Goal: Browse casually

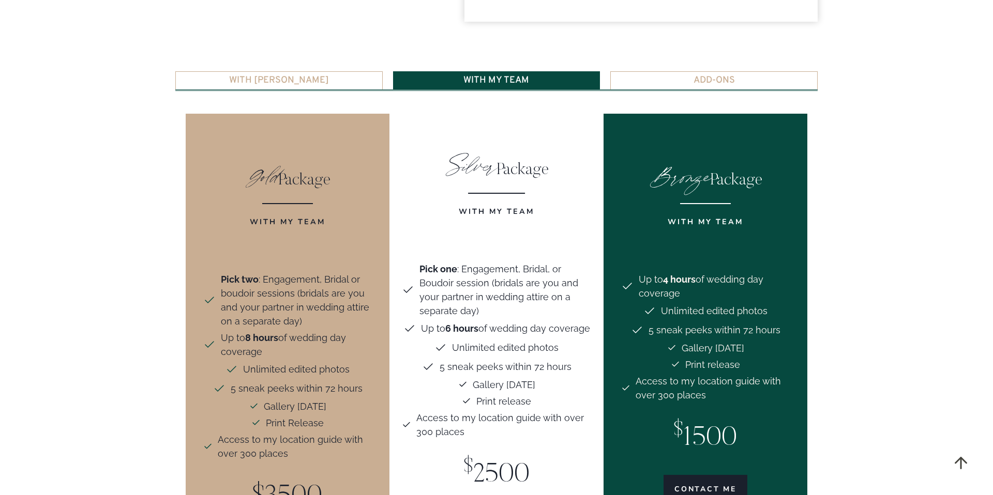
scroll to position [2245, 0]
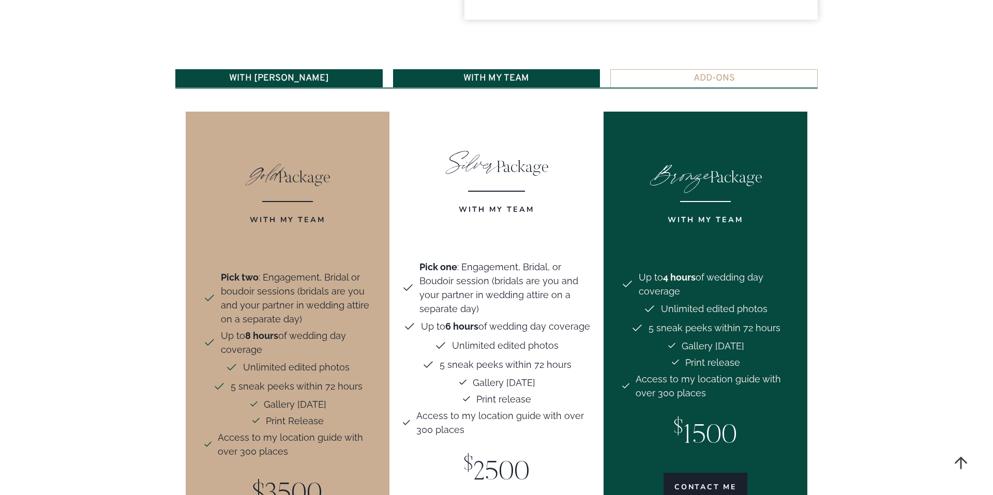
click at [294, 74] on span "With Aubrey" at bounding box center [279, 78] width 100 height 9
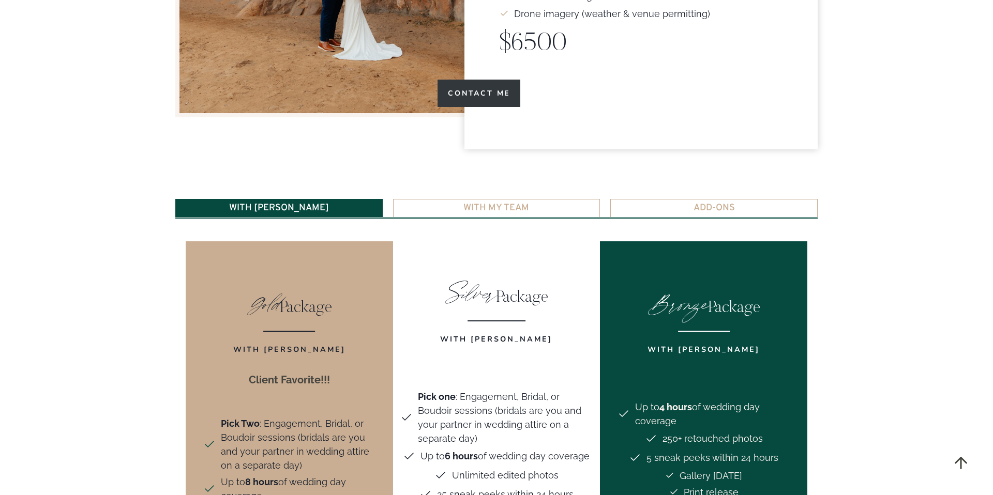
scroll to position [2119, 0]
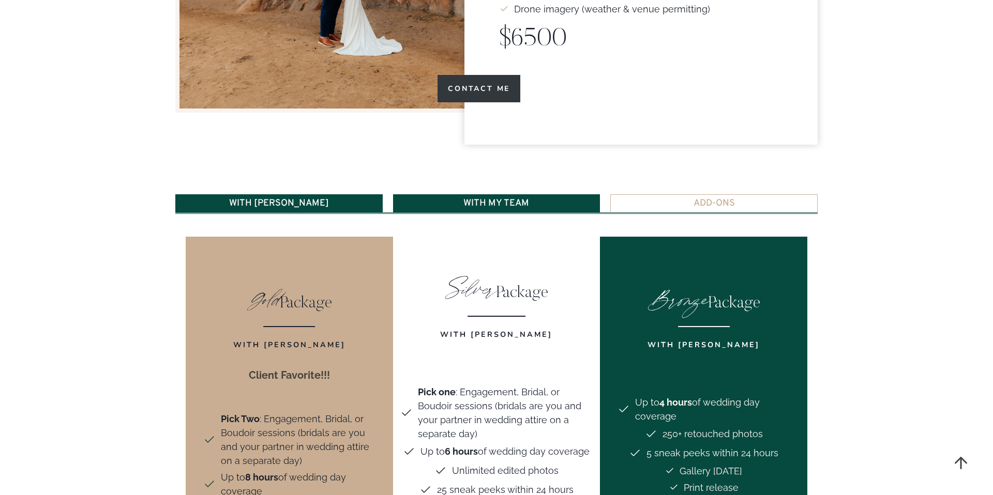
click at [518, 199] on span "With My Team" at bounding box center [496, 203] width 66 height 9
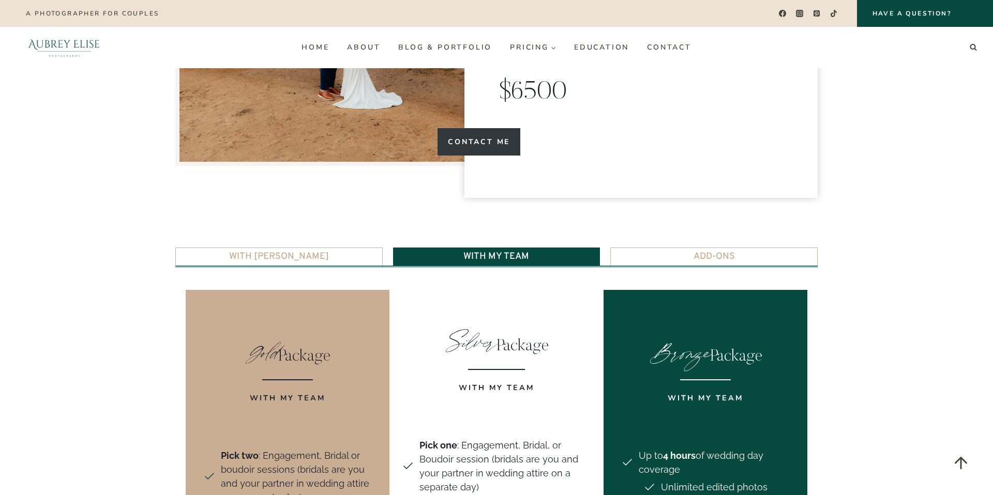
scroll to position [2063, 0]
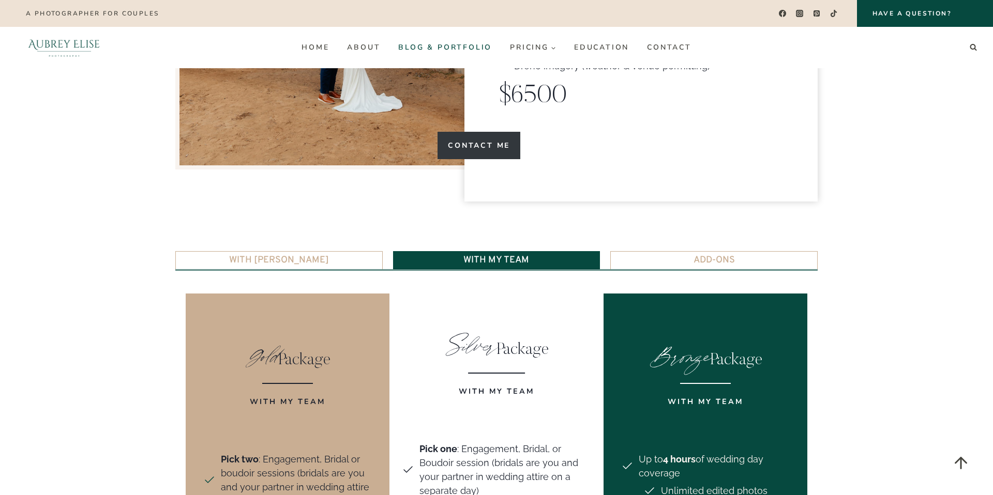
click at [461, 54] on link "Blog & Portfolio" at bounding box center [445, 47] width 112 height 17
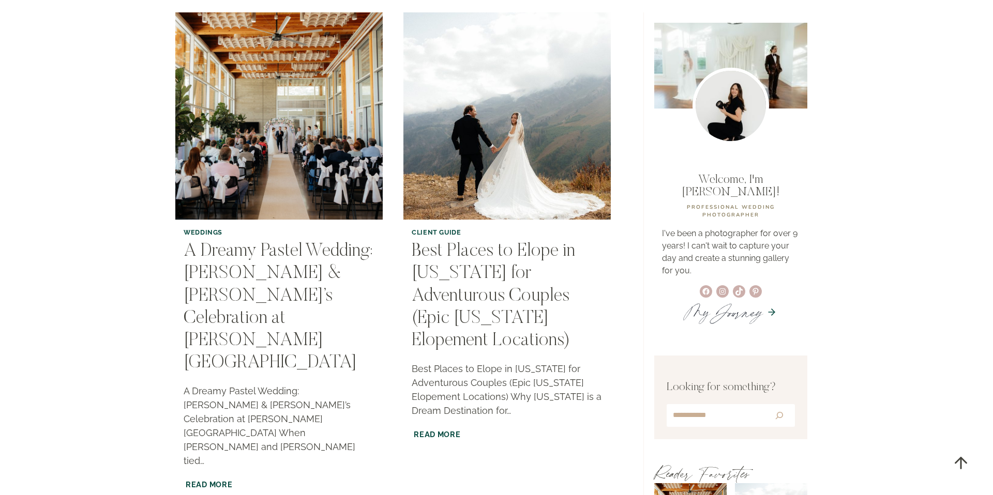
scroll to position [74, 0]
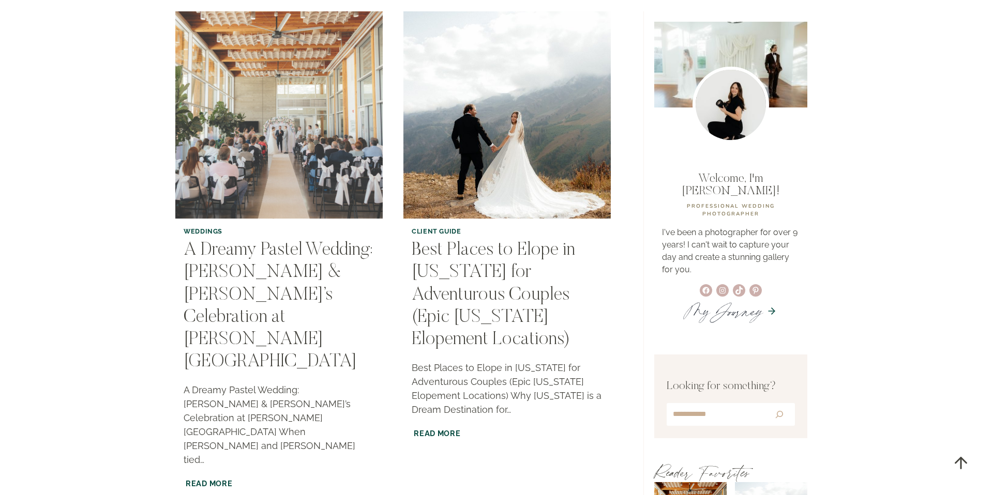
click at [306, 139] on img "A Dreamy Pastel Wedding: Anna & Aaron’s Celebration at Weber Basin Water Conser…" at bounding box center [279, 115] width 212 height 212
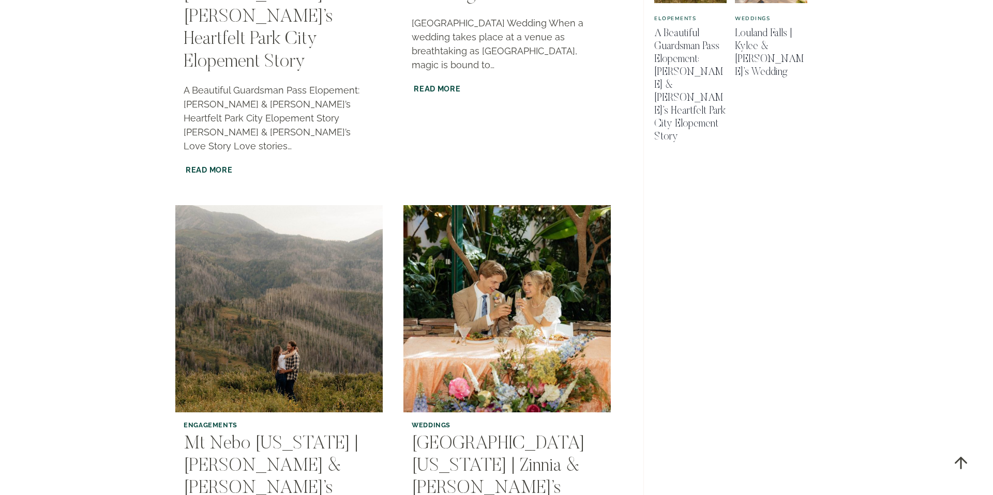
scroll to position [883, 0]
click at [488, 435] on link "Highland Gardens Utah | Zinnia & Royce’s Wedding" at bounding box center [498, 478] width 173 height 86
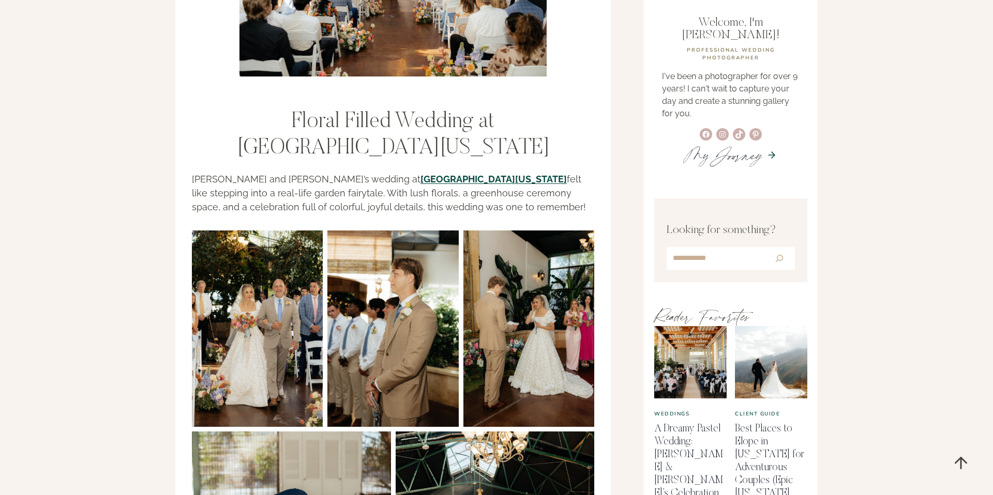
scroll to position [255, 0]
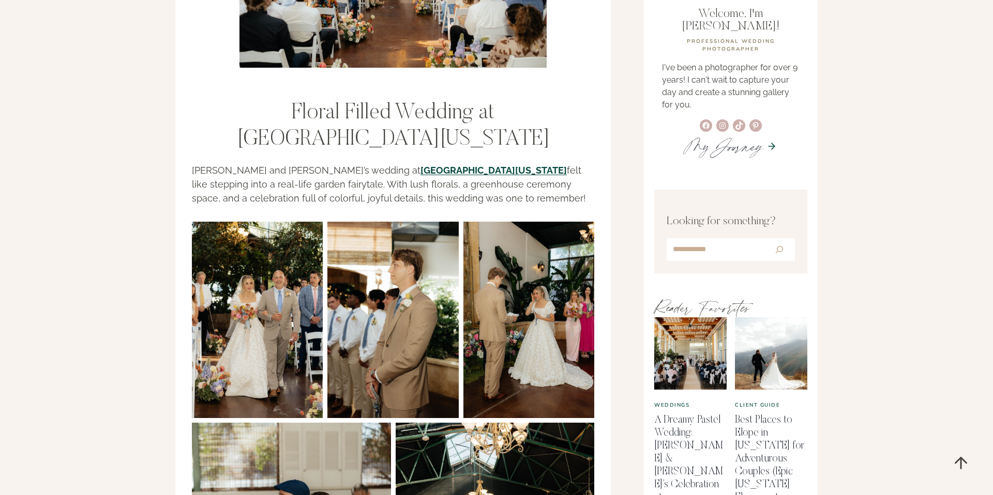
click at [278, 306] on img at bounding box center [257, 320] width 131 height 197
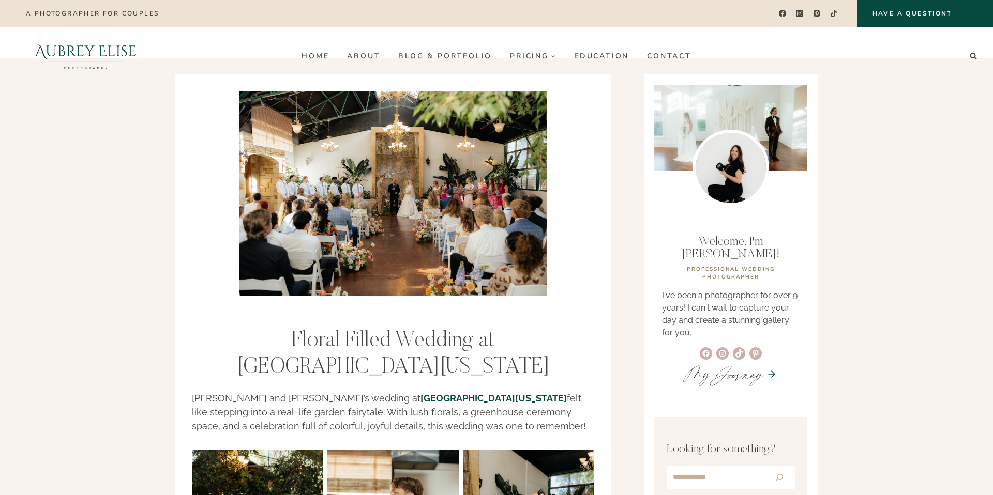
scroll to position [0, 0]
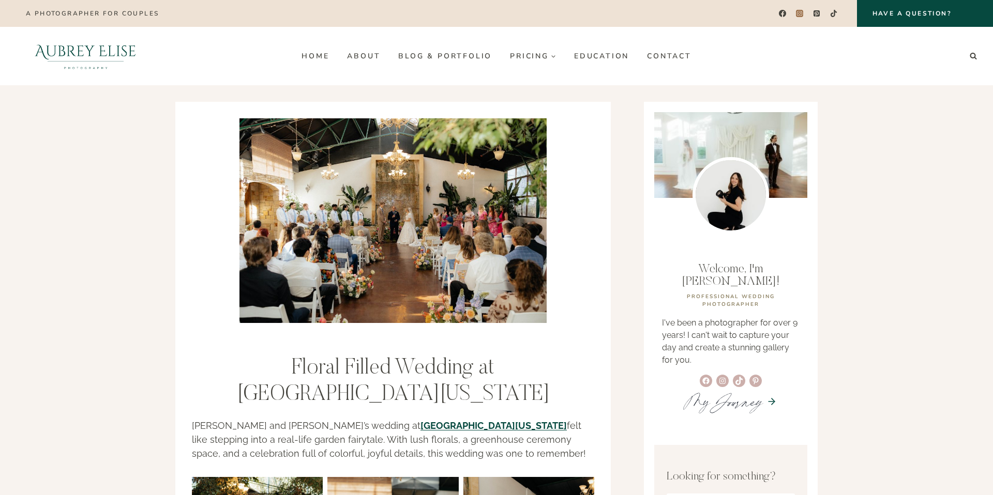
click at [799, 15] on icon "Instagram" at bounding box center [799, 13] width 7 height 7
